Goal: Task Accomplishment & Management: Complete application form

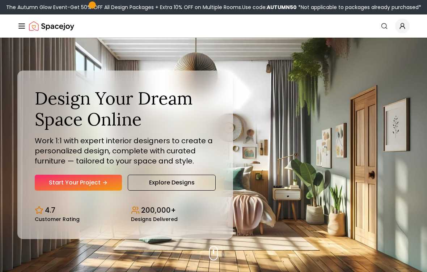
click at [50, 181] on link "Start Your Project" at bounding box center [78, 183] width 87 height 16
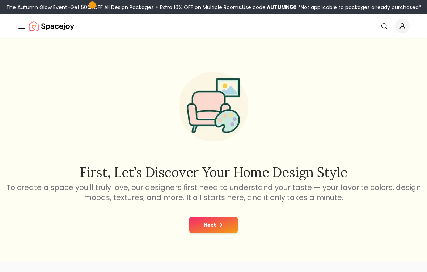
click at [232, 223] on button "Next" at bounding box center [213, 225] width 48 height 16
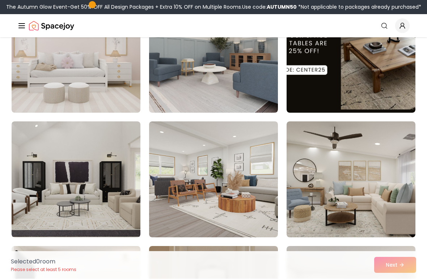
scroll to position [102, 0]
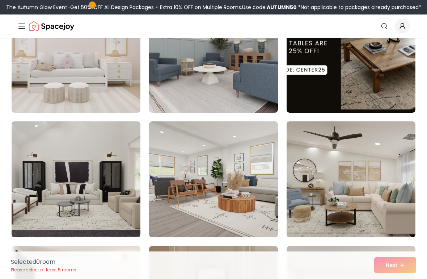
click at [360, 167] on img at bounding box center [351, 179] width 129 height 116
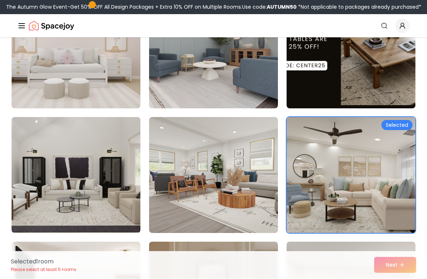
scroll to position [106, 0]
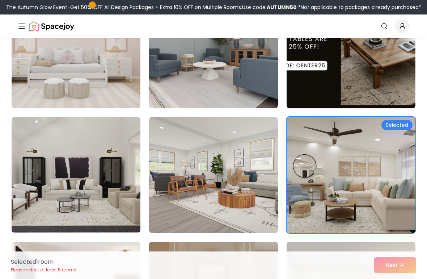
click at [73, 159] on img at bounding box center [76, 175] width 129 height 116
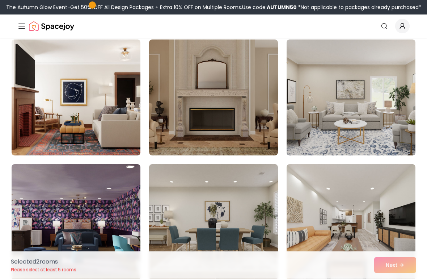
scroll to position [308, 0]
click at [332, 80] on img at bounding box center [351, 97] width 129 height 116
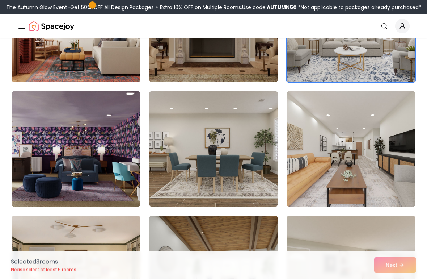
scroll to position [381, 0]
click at [341, 121] on img at bounding box center [351, 149] width 129 height 116
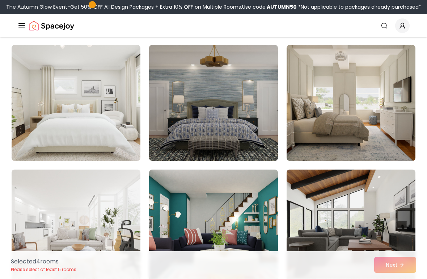
scroll to position [676, 0]
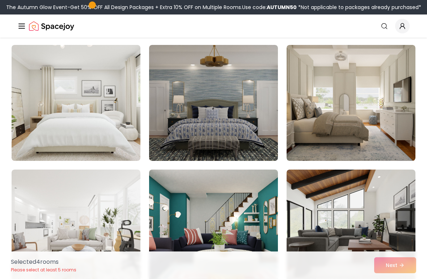
click at [33, 113] on img at bounding box center [76, 103] width 129 height 116
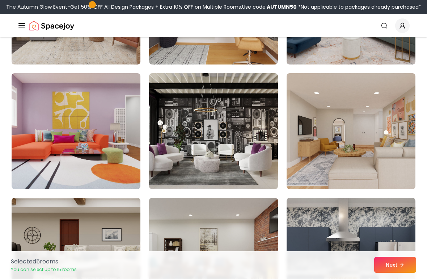
scroll to position [2017, 0]
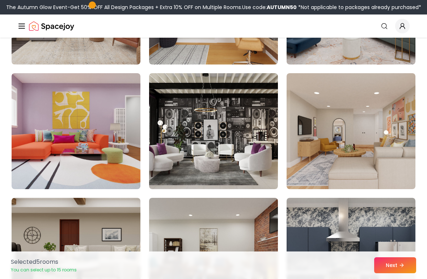
click at [341, 119] on img at bounding box center [351, 131] width 129 height 116
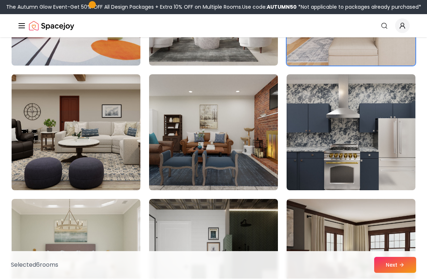
scroll to position [2144, 0]
